Goal: Information Seeking & Learning: Learn about a topic

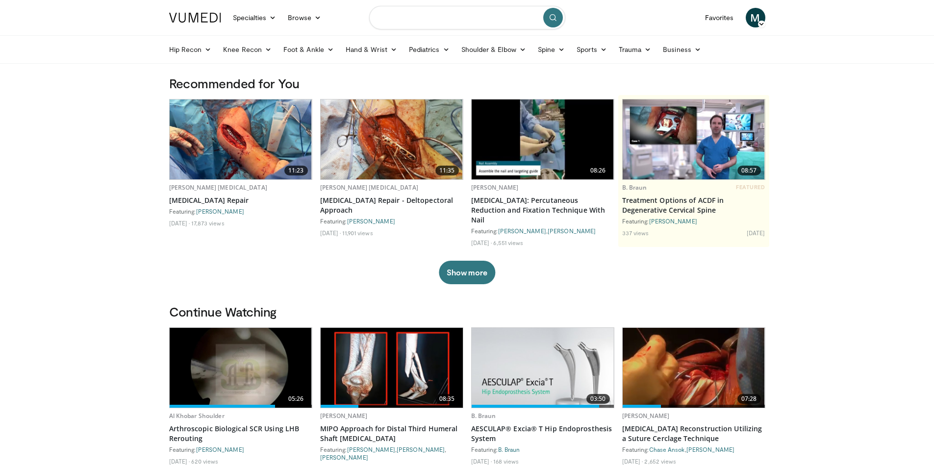
click at [413, 24] on input "Search topics, interventions" at bounding box center [467, 18] width 196 height 24
type input "*********"
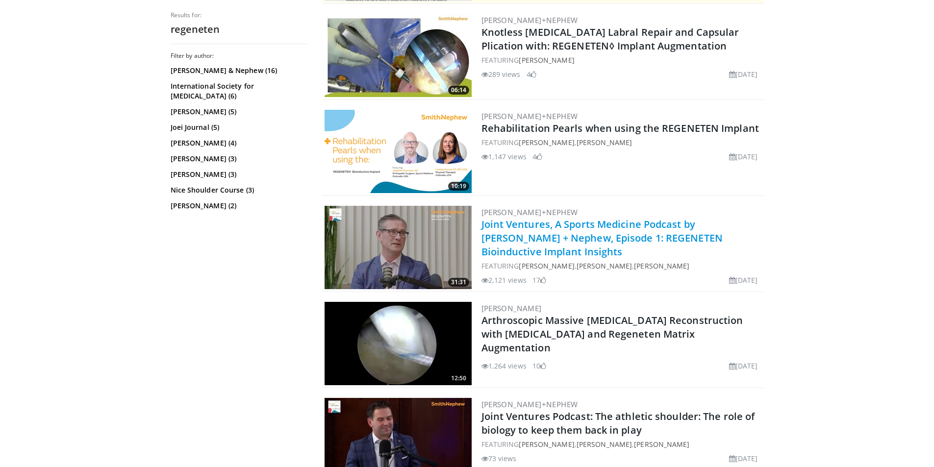
scroll to position [294, 0]
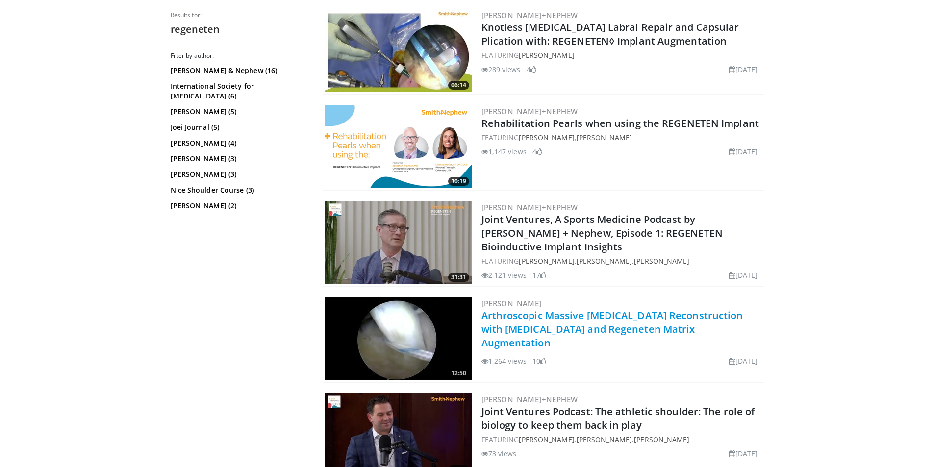
click at [579, 331] on link "Arthroscopic Massive [MEDICAL_DATA] Reconstruction with [MEDICAL_DATA] and Rege…" at bounding box center [613, 329] width 262 height 41
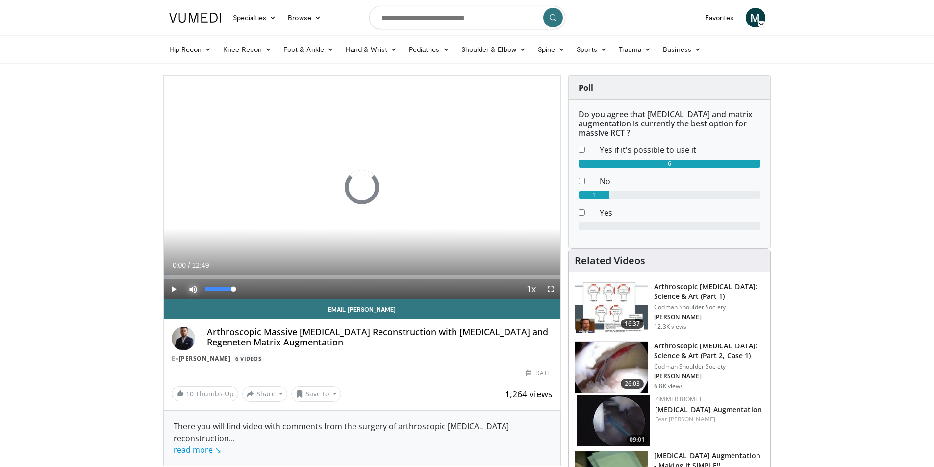
click at [193, 291] on span "Video Player" at bounding box center [193, 290] width 20 height 20
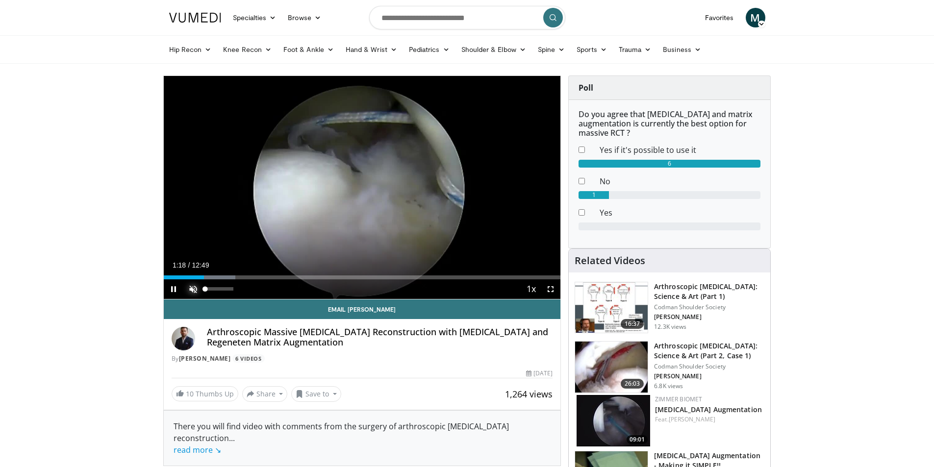
click at [191, 286] on span "Video Player" at bounding box center [193, 290] width 20 height 20
click at [529, 274] on div "Loaded : 98.80% 11:35 11:48" at bounding box center [362, 274] width 397 height 9
click at [529, 274] on div "10 seconds Tap to unmute" at bounding box center [362, 187] width 397 height 223
click at [543, 277] on div "Progress Bar" at bounding box center [543, 278] width 1 height 4
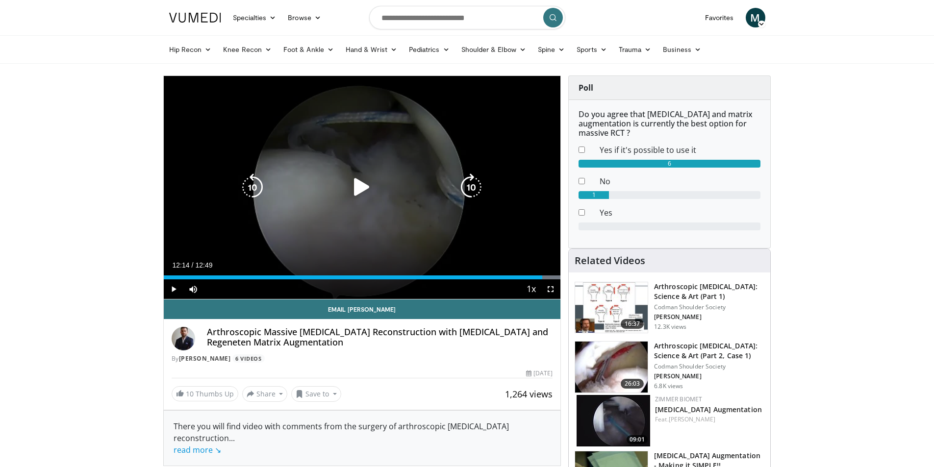
click at [365, 189] on icon "Video Player" at bounding box center [361, 187] width 27 height 27
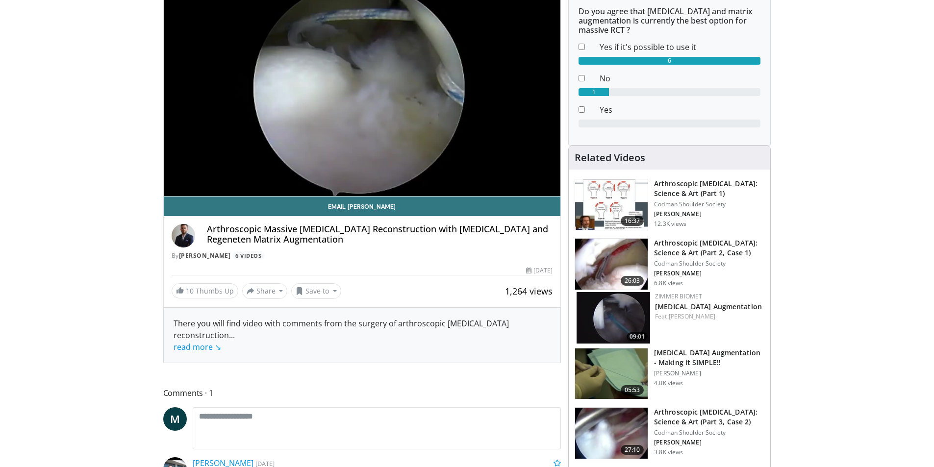
scroll to position [245, 0]
